Goal: Task Accomplishment & Management: Manage account settings

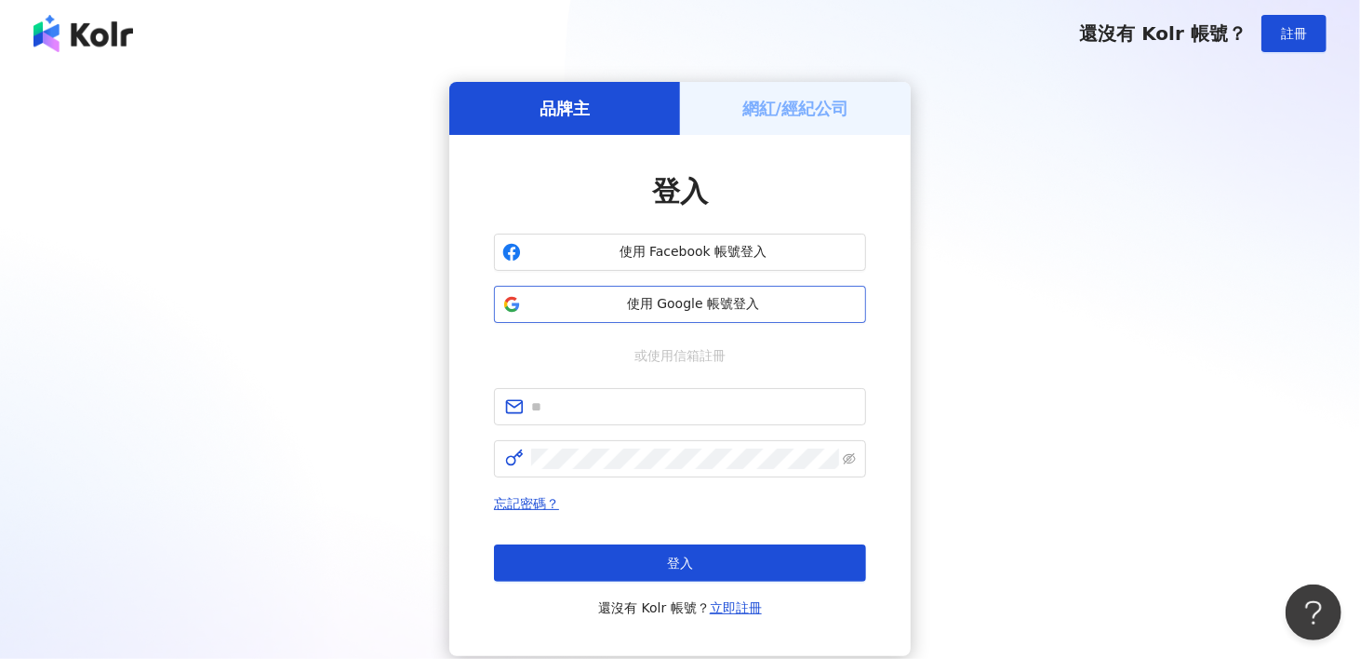
click at [652, 304] on span "使用 Google 帳號登入" at bounding box center [692, 304] width 329 height 19
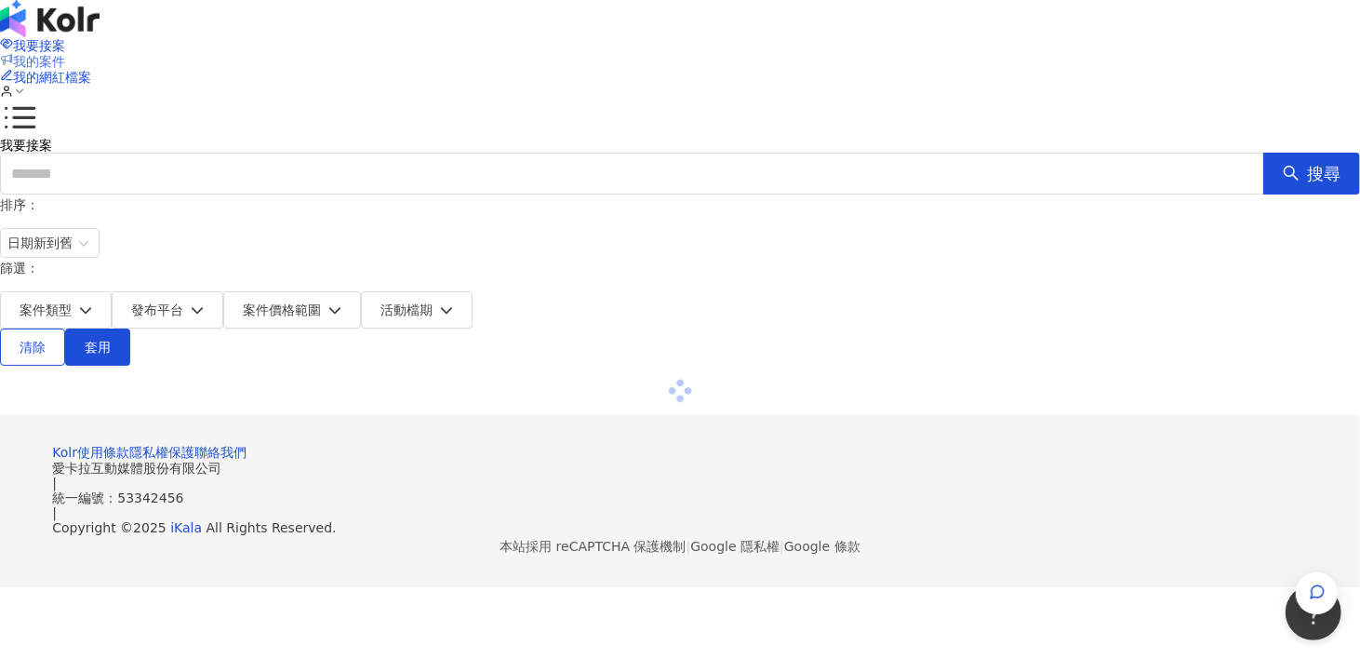
click at [65, 54] on span "我的案件" at bounding box center [39, 61] width 52 height 15
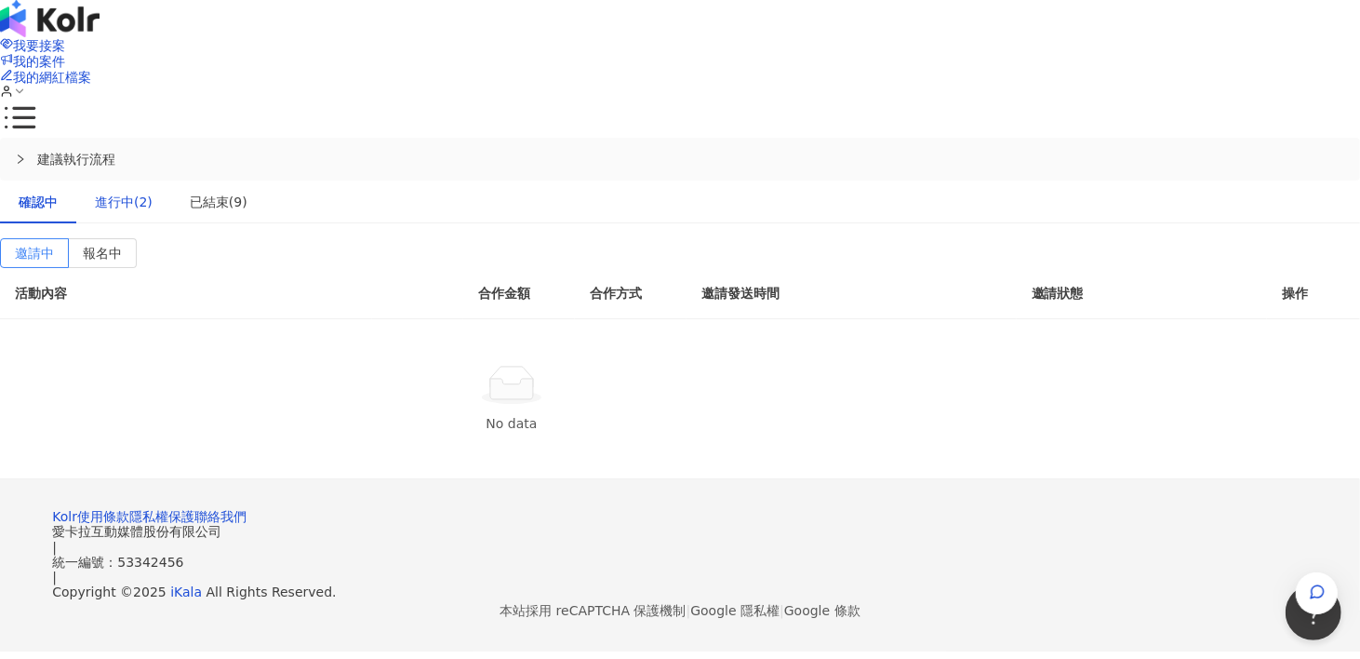
click at [153, 192] on div "進行中(2)" at bounding box center [124, 202] width 58 height 20
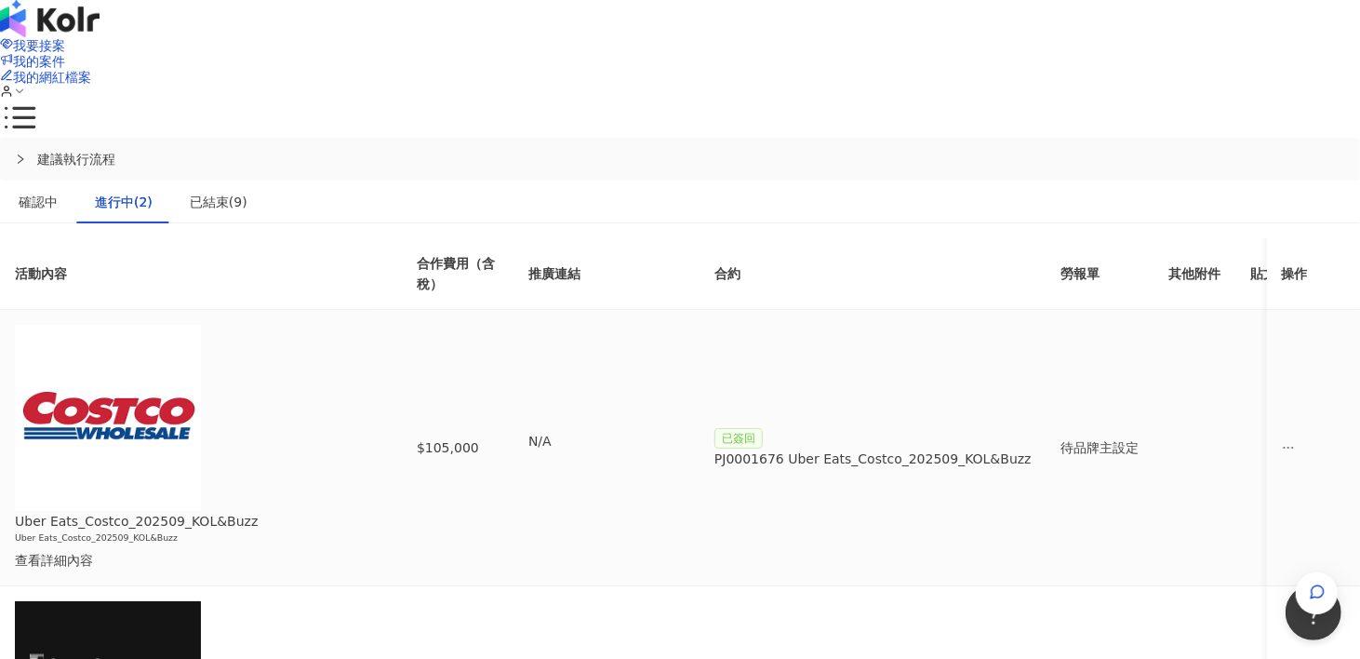
click at [1023, 448] on div "PJ0001676 Uber Eats_Costco_202509_KOL&Buzz" at bounding box center [872, 458] width 317 height 20
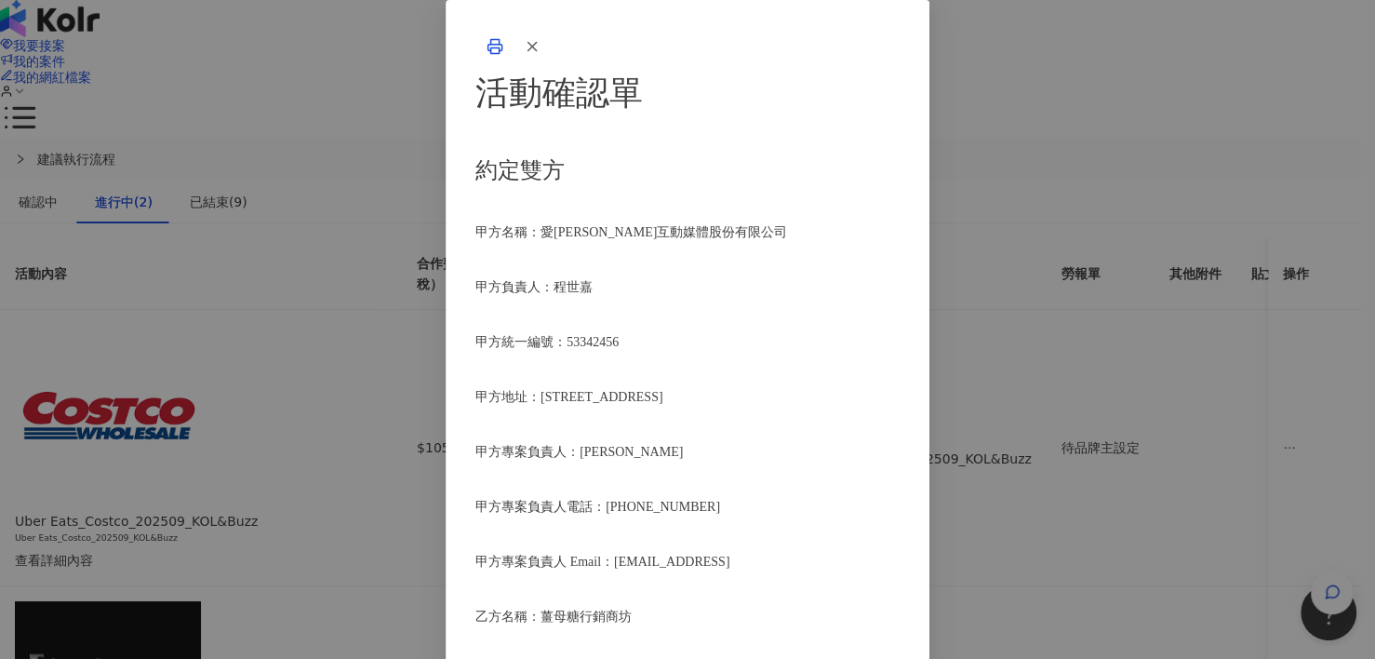
scroll to position [118, 0]
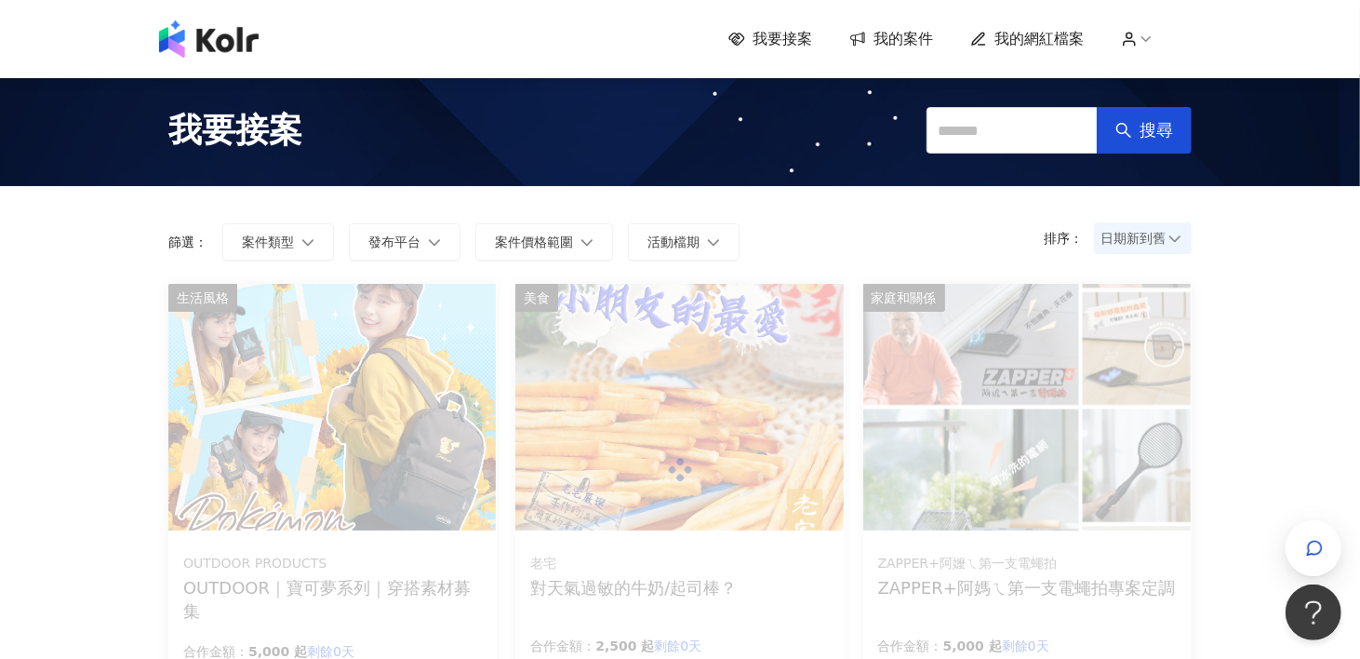
click at [897, 43] on span "我的案件" at bounding box center [903, 39] width 60 height 20
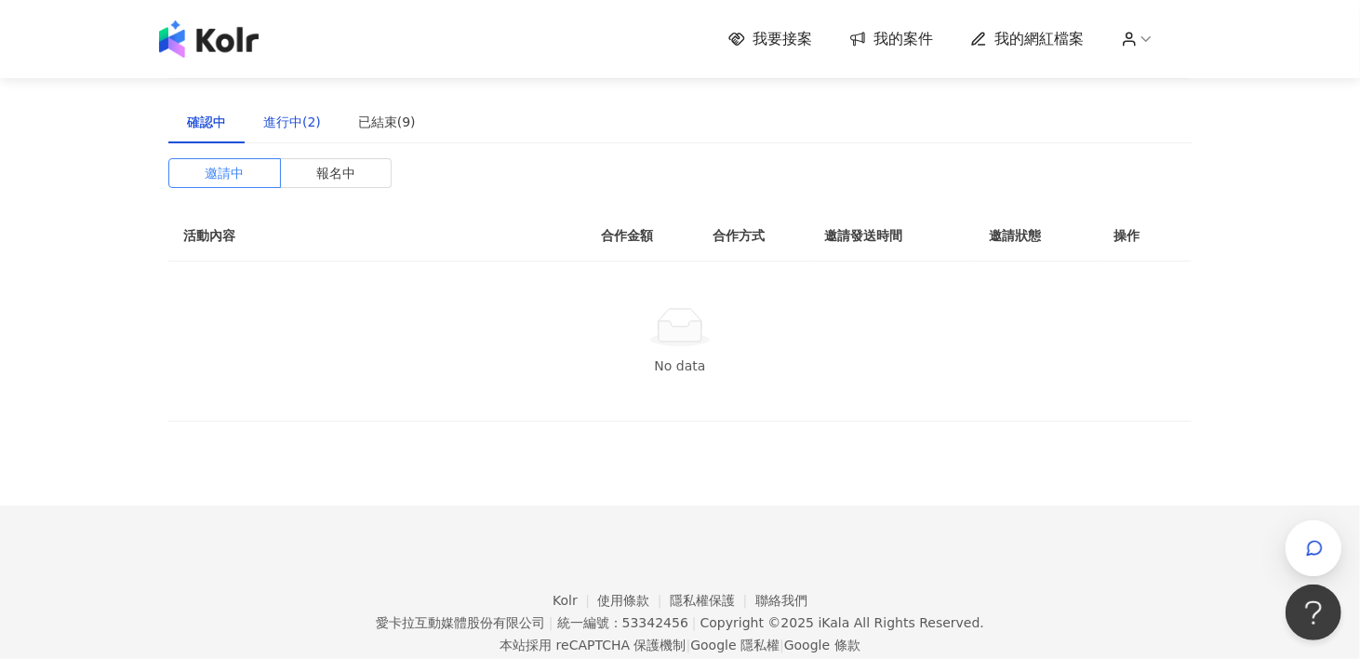
click at [285, 116] on div "進行中(2)" at bounding box center [292, 122] width 58 height 20
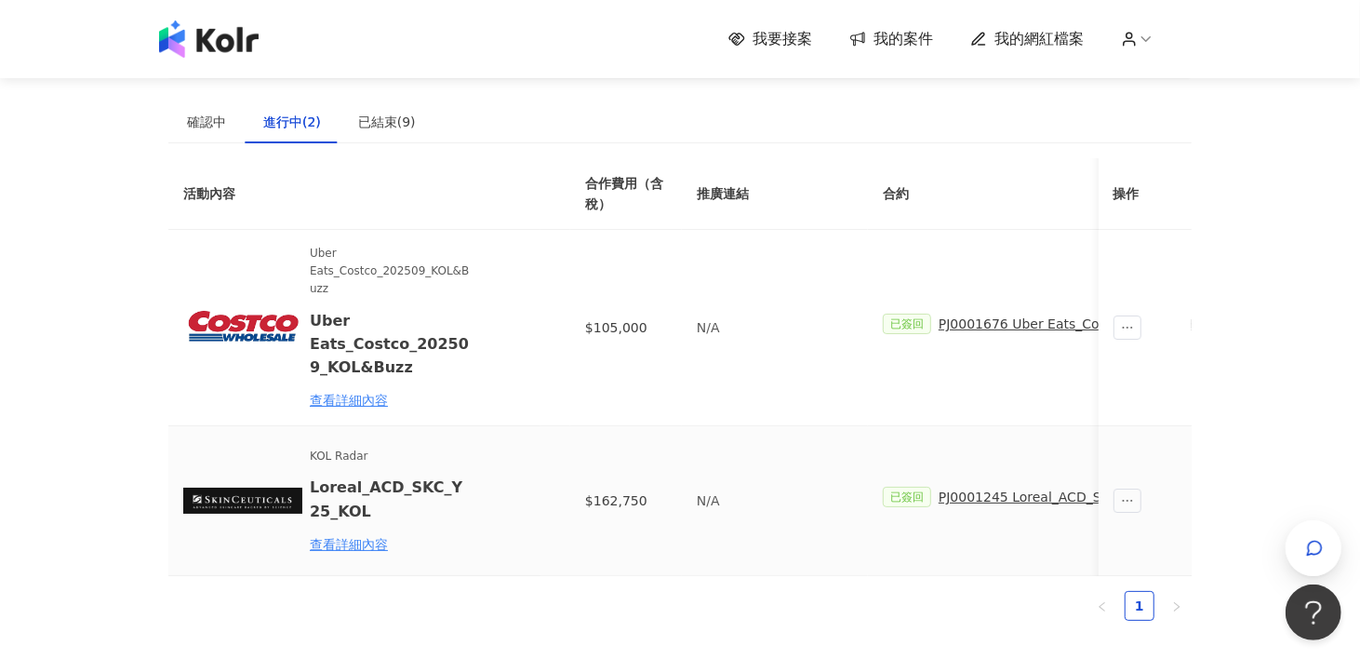
click at [973, 494] on div "PJ0001245 Loreal_ACD_SKC_Y25_KOL" at bounding box center [1059, 496] width 243 height 20
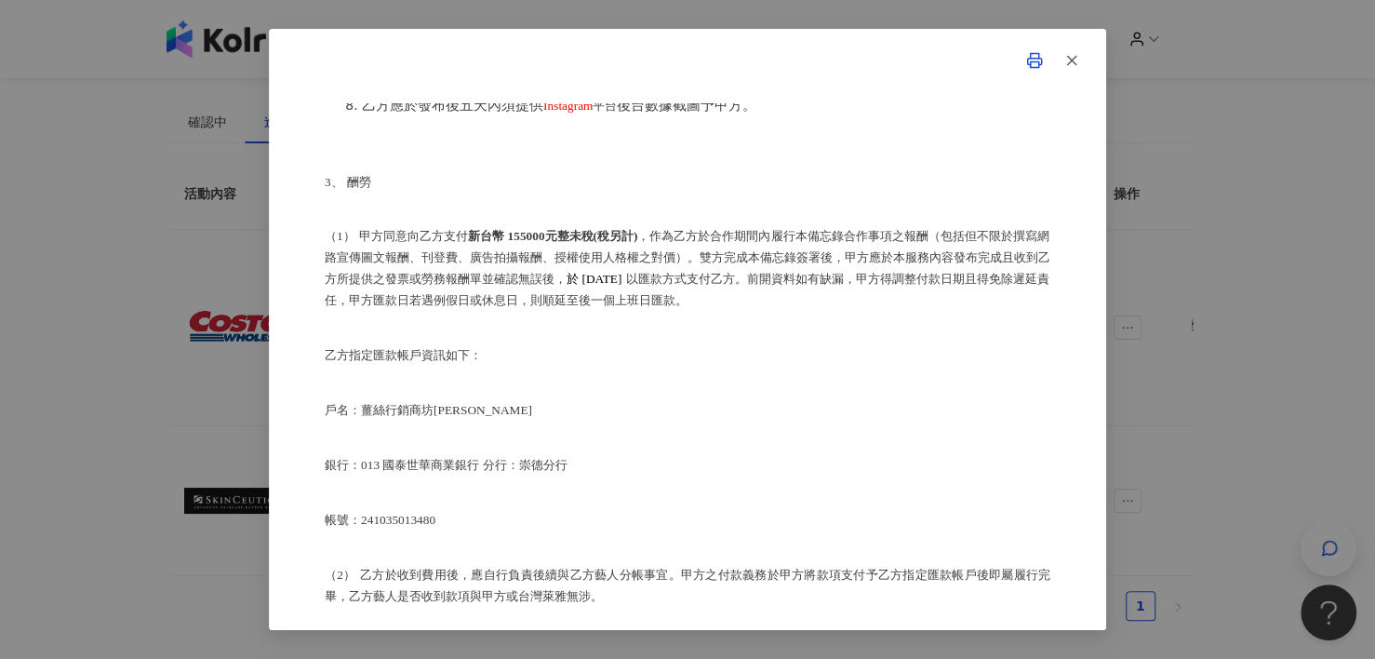
scroll to position [1023, 0]
